Goal: Task Accomplishment & Management: Complete application form

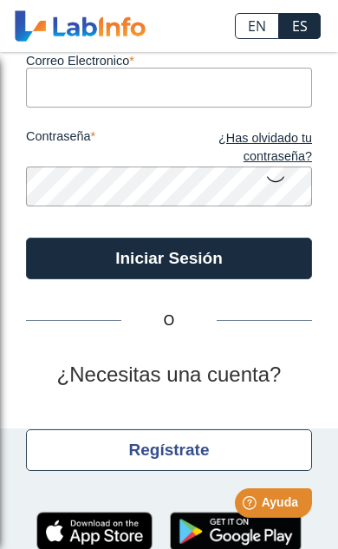
scroll to position [120, 0]
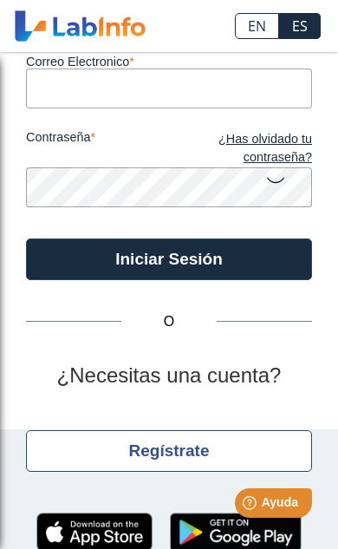
click at [202, 420] on div "Regístrate" at bounding box center [169, 451] width 286 height 62
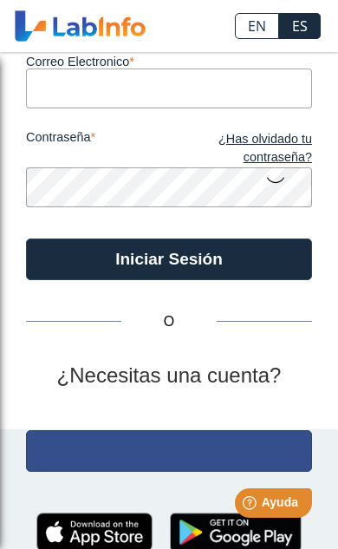
click at [179, 433] on button "Regístrate" at bounding box center [169, 451] width 286 height 42
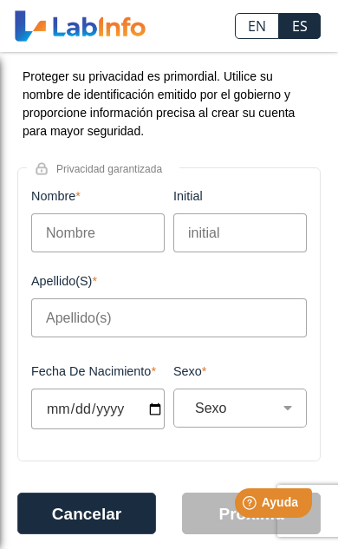
click at [113, 241] on input "Nombre" at bounding box center [98, 232] width 134 height 39
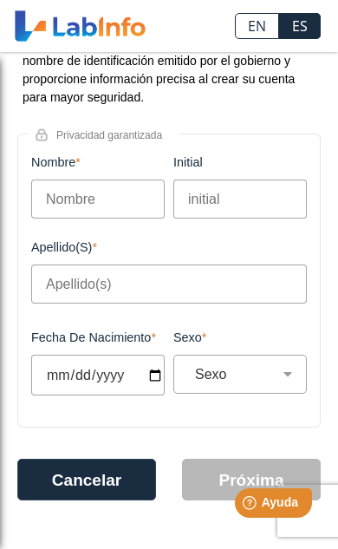
scroll to position [156, 0]
click at [67, 215] on input "Nombre" at bounding box center [98, 198] width 134 height 39
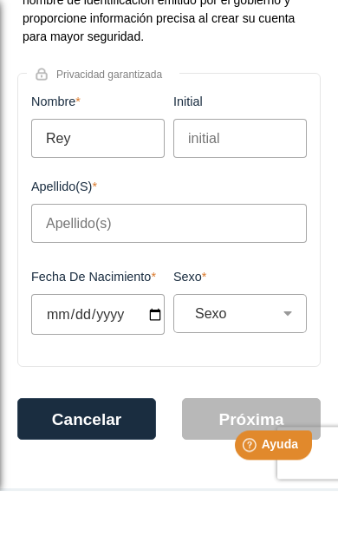
type input "Rey"
click at [222, 177] on input "initial" at bounding box center [240, 196] width 134 height 39
type input "l"
type input "L"
click at [75, 262] on input "Apellido(s)" at bounding box center [169, 281] width 276 height 39
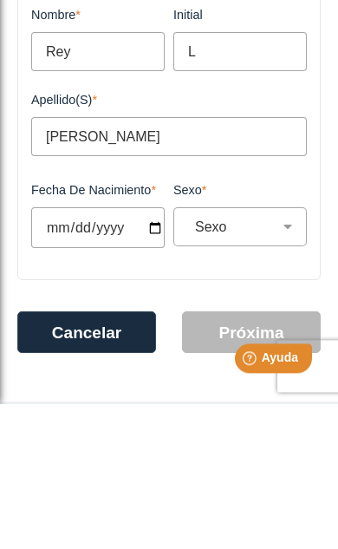
type input "[PERSON_NAME]"
click at [63, 352] on input "Fecha de Nacimiento" at bounding box center [98, 372] width 134 height 41
type input "[DATE]"
select select
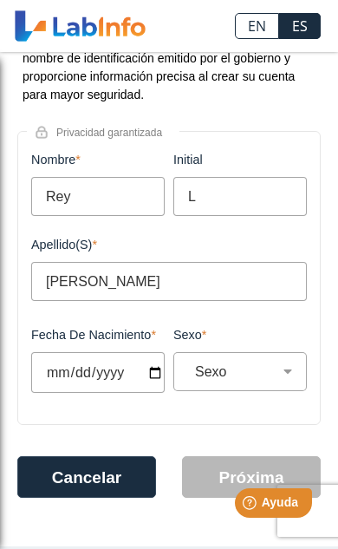
type input "[DATE]"
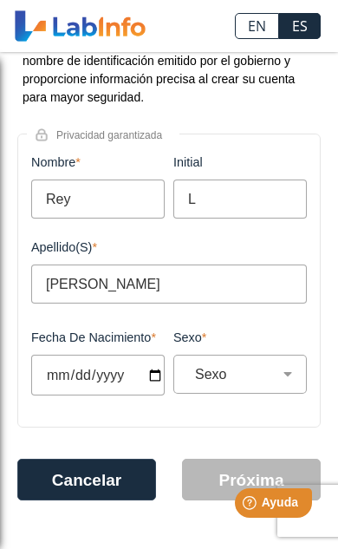
click at [239, 290] on input "[PERSON_NAME]" at bounding box center [169, 283] width 276 height 39
click at [258, 362] on div "Sexo Masculino Femenino" at bounding box center [240, 374] width 134 height 39
click at [258, 374] on select "Sexo Masculino Femenino" at bounding box center [247, 374] width 118 height 16
select select "M"
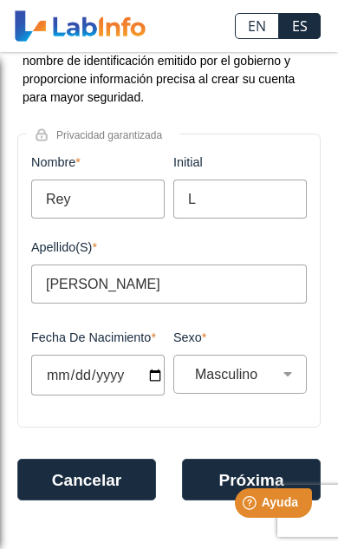
click at [201, 489] on html "Help [PERSON_NAME]" at bounding box center [251, 499] width 135 height 36
click at [206, 476] on button "Próxima" at bounding box center [251, 480] width 139 height 42
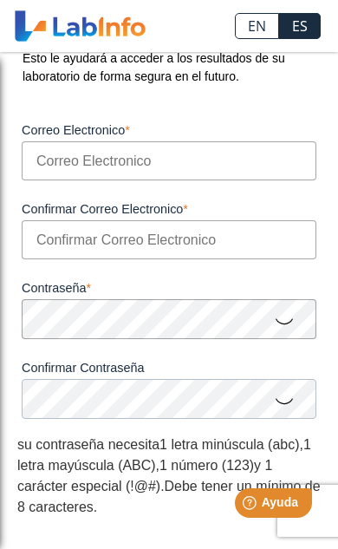
click at [243, 168] on input "Correo Electronico" at bounding box center [169, 160] width 295 height 39
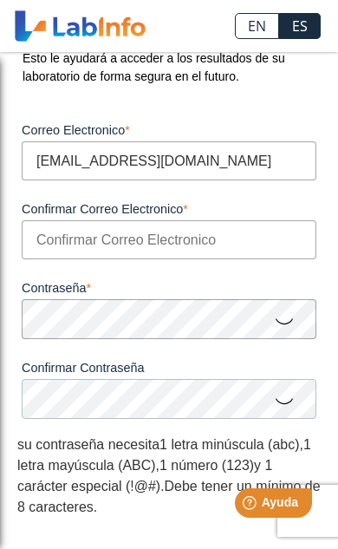
type input "[EMAIL_ADDRESS][DOMAIN_NAME]"
click at [80, 252] on input "Confirmar Correo Electronico" at bounding box center [169, 239] width 295 height 39
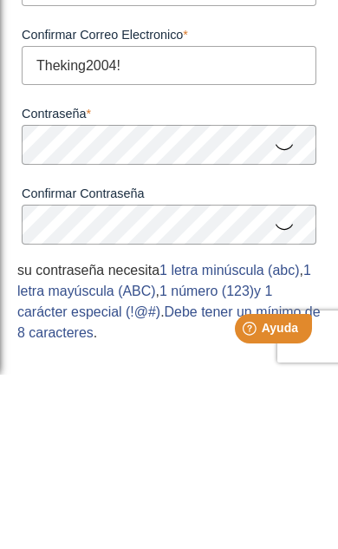
click at [284, 304] on icon at bounding box center [284, 321] width 21 height 34
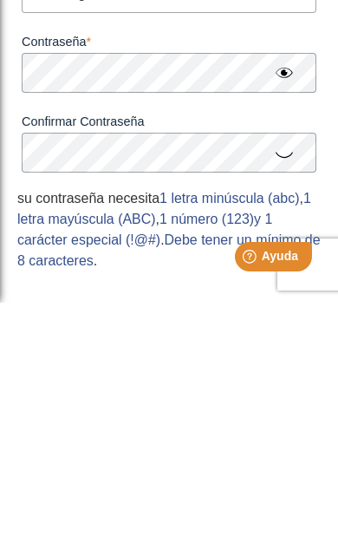
click at [294, 383] on icon at bounding box center [284, 400] width 21 height 34
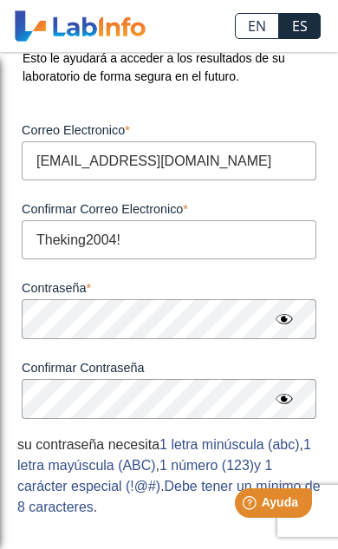
click at [236, 248] on input "Theking2004!" at bounding box center [169, 239] width 295 height 39
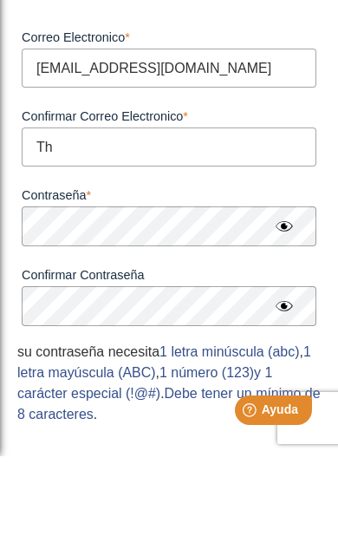
type input "T"
type input "m"
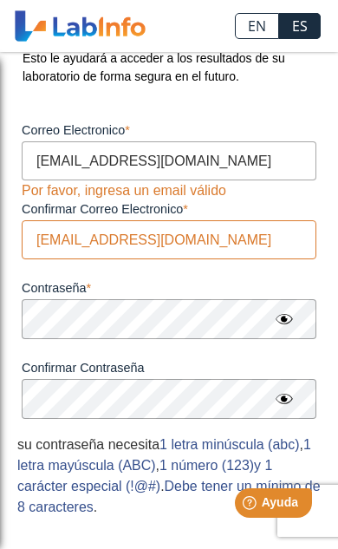
type input "[EMAIL_ADDRESS][DOMAIN_NAME]"
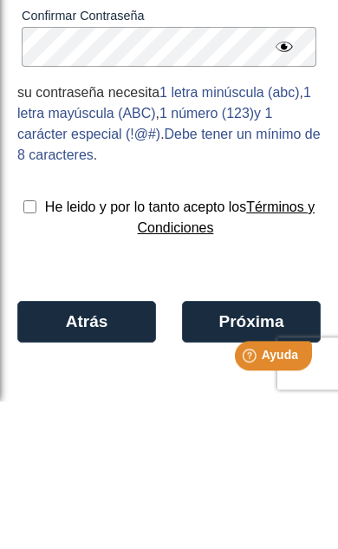
scroll to position [364, 0]
click at [24, 348] on input "checkbox" at bounding box center [29, 354] width 13 height 13
checkbox input "true"
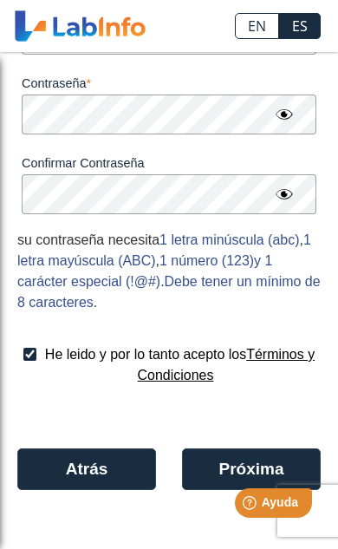
click at [232, 463] on button "Próxima" at bounding box center [251, 469] width 139 height 42
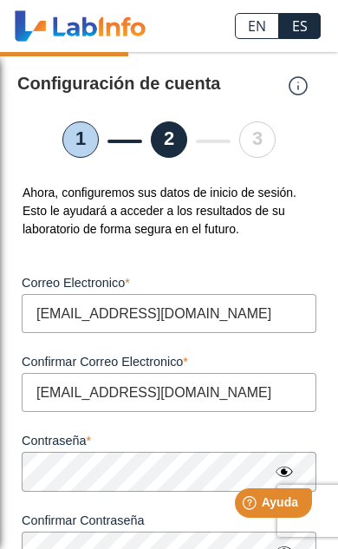
scroll to position [3, 0]
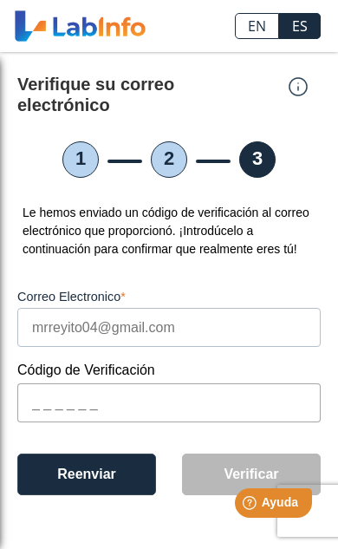
click at [114, 422] on input "text" at bounding box center [169, 402] width 304 height 39
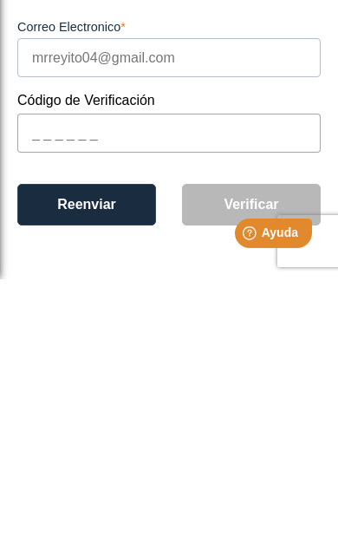
click at [77, 383] on input "text" at bounding box center [169, 402] width 304 height 39
paste input "442C5E"
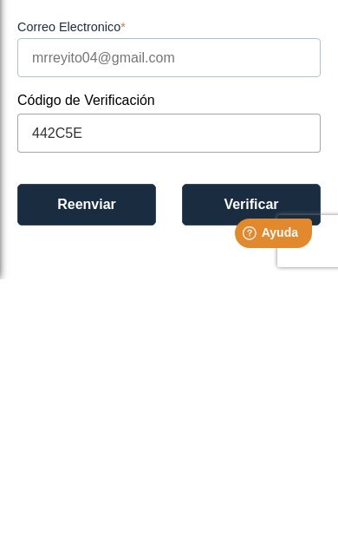
type input "442C5E"
click at [199, 227] on html "Help [PERSON_NAME]" at bounding box center [251, 230] width 135 height 36
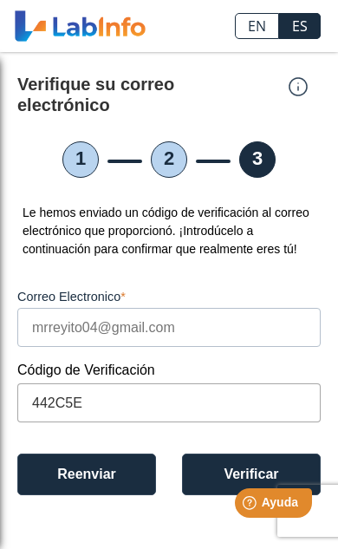
scroll to position [77, 0]
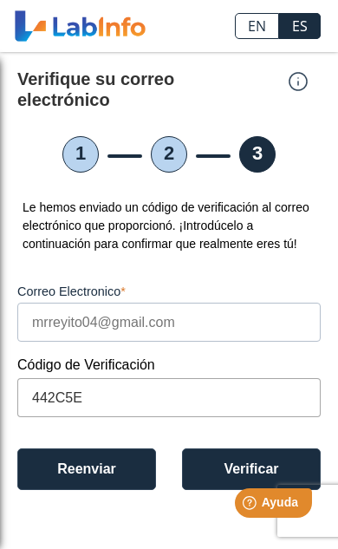
click at [240, 448] on button "Verificar" at bounding box center [251, 469] width 139 height 42
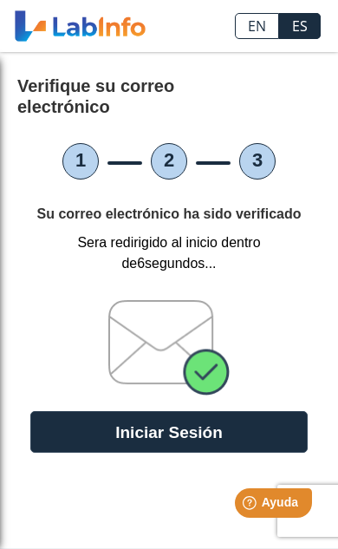
click at [253, 411] on button "Iniciar Sesión" at bounding box center [168, 432] width 277 height 42
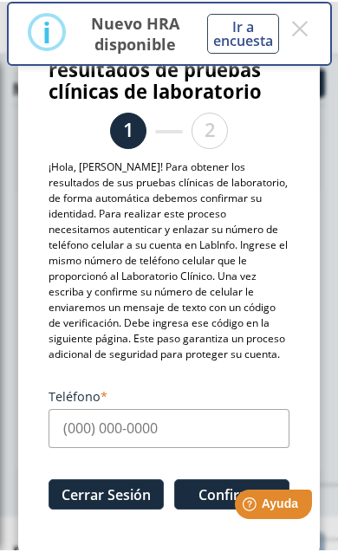
scroll to position [97, 0]
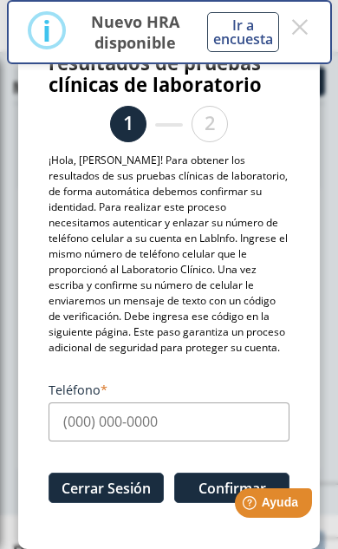
click at [163, 438] on input "Teléfono" at bounding box center [169, 421] width 241 height 39
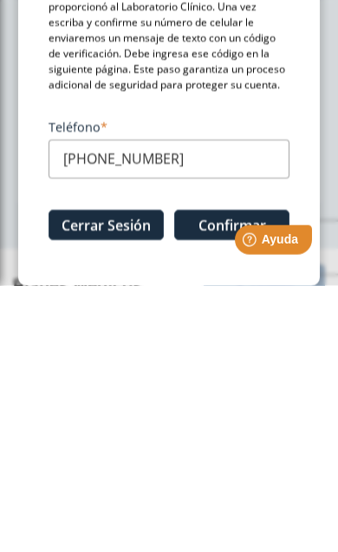
type input "[PHONE_NUMBER]"
click at [214, 228] on html "Help [PERSON_NAME]" at bounding box center [251, 236] width 135 height 36
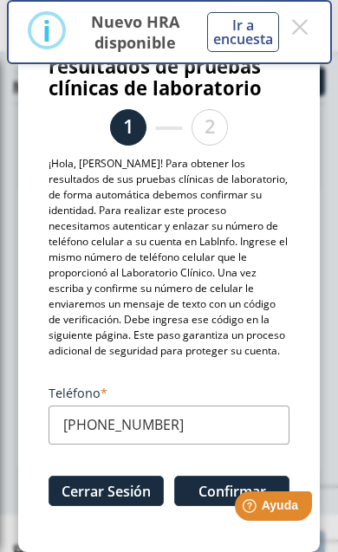
click at [207, 492] on html "Help [PERSON_NAME]" at bounding box center [251, 503] width 135 height 36
click at [302, 26] on button "×" at bounding box center [301, 26] width 22 height 31
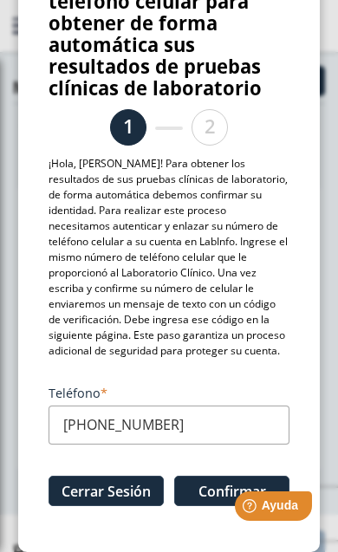
click at [187, 496] on html "Help [PERSON_NAME]" at bounding box center [251, 503] width 135 height 36
click at [196, 492] on html "Help [PERSON_NAME]" at bounding box center [251, 503] width 135 height 36
click at [203, 492] on html "Help [PERSON_NAME]" at bounding box center [251, 503] width 135 height 36
click at [192, 487] on html "Help [PERSON_NAME]" at bounding box center [251, 503] width 135 height 36
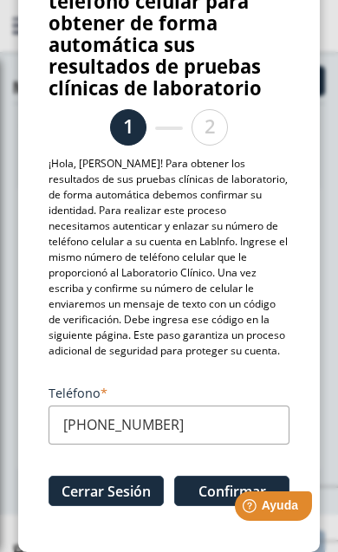
click at [210, 493] on html "Help [PERSON_NAME]" at bounding box center [251, 503] width 135 height 36
click at [213, 500] on html "Help [PERSON_NAME]" at bounding box center [251, 503] width 135 height 36
click at [214, 501] on html "Help [PERSON_NAME]" at bounding box center [251, 503] width 135 height 36
click at [207, 492] on html "Help [PERSON_NAME]" at bounding box center [251, 503] width 135 height 36
click at [205, 493] on html "Help [PERSON_NAME]" at bounding box center [251, 503] width 135 height 36
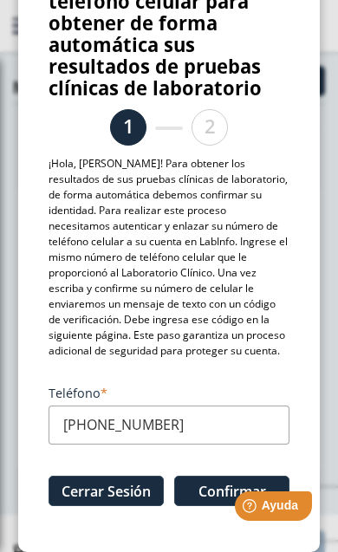
click at [212, 493] on html "Help [PERSON_NAME]" at bounding box center [251, 503] width 135 height 36
click at [210, 487] on html "Help [PERSON_NAME]" at bounding box center [251, 503] width 135 height 36
click at [211, 481] on button "Confirmar" at bounding box center [231, 491] width 115 height 30
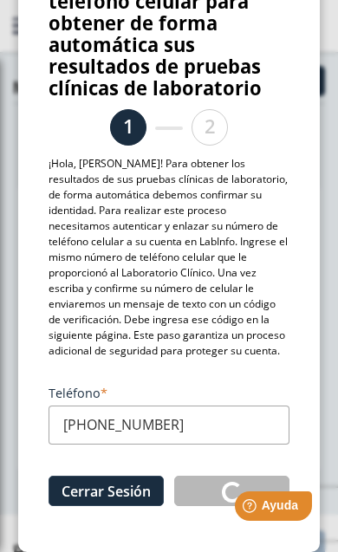
click at [212, 487] on html "Help [PERSON_NAME]" at bounding box center [251, 503] width 135 height 36
click at [218, 488] on html "Help [PERSON_NAME]" at bounding box center [251, 503] width 135 height 36
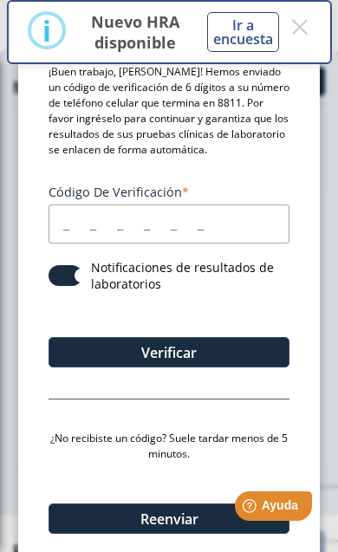
click at [204, 224] on input "Código de verificación" at bounding box center [169, 224] width 241 height 39
type input "411740"
click at [225, 349] on button "Verificar" at bounding box center [169, 352] width 241 height 30
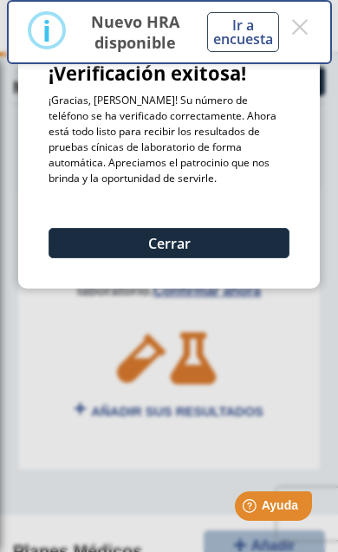
scroll to position [0, 0]
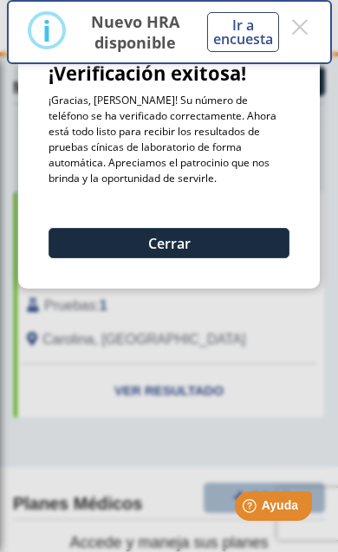
click at [310, 22] on button "×" at bounding box center [301, 26] width 22 height 31
click at [208, 251] on button "Cerrar" at bounding box center [169, 243] width 241 height 30
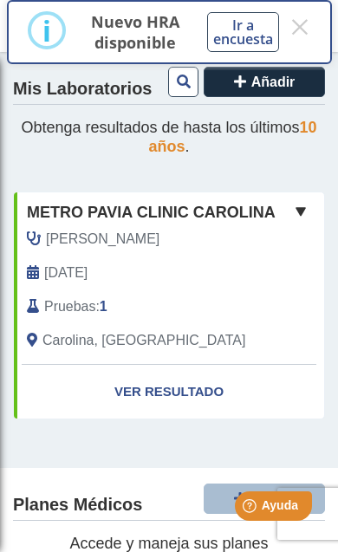
click at [185, 386] on link "Ver Resultado" at bounding box center [169, 392] width 310 height 55
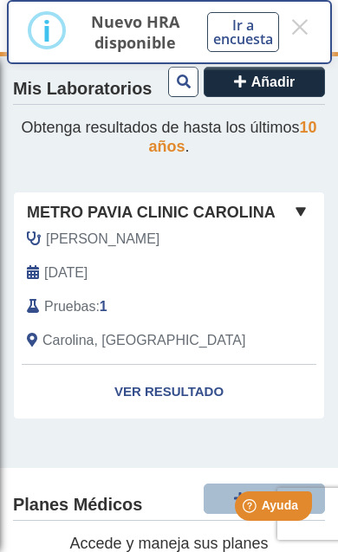
click at [180, 386] on link "Ver Resultado" at bounding box center [169, 392] width 310 height 55
click at [301, 214] on span at bounding box center [300, 211] width 21 height 21
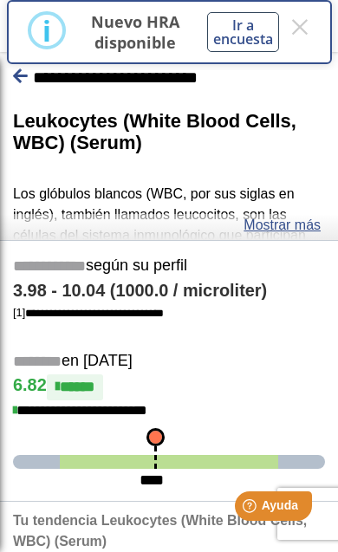
click at [23, 78] on icon at bounding box center [20, 76] width 15 height 16
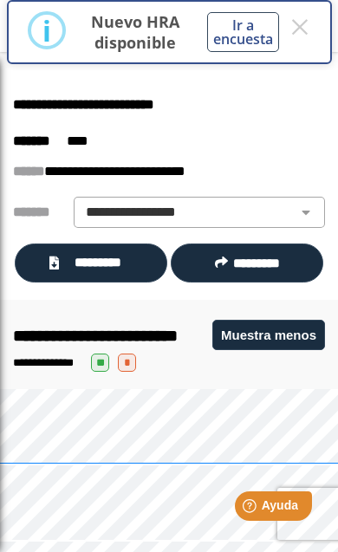
scroll to position [27, 0]
